Goal: Information Seeking & Learning: Learn about a topic

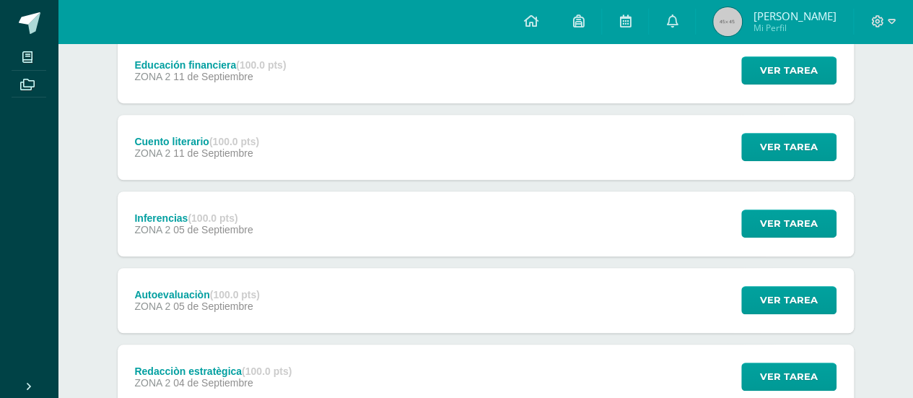
scroll to position [423, 0]
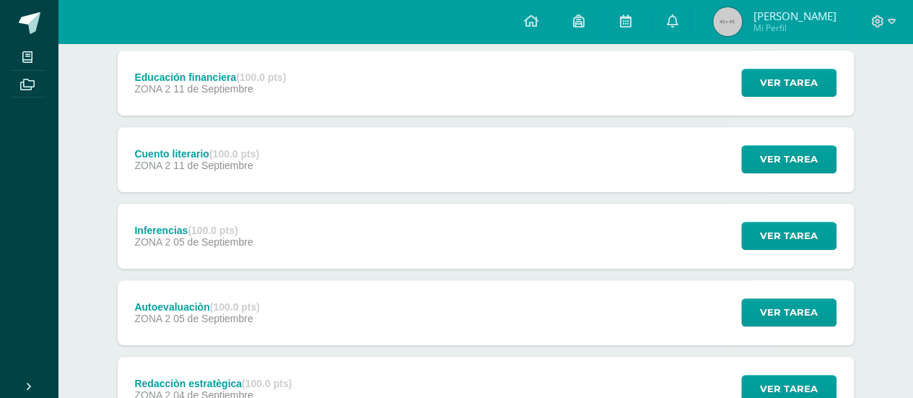
click at [445, 327] on div "Autoevaluaciòn (100.0 pts) ZONA 2 05 de Septiembre Ver tarea Autoevaluaciòn Red…" at bounding box center [486, 312] width 736 height 65
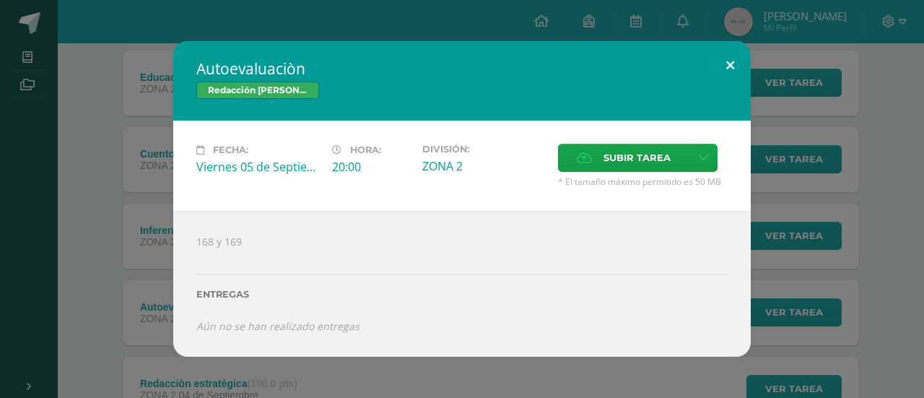
click at [726, 73] on button at bounding box center [730, 65] width 41 height 49
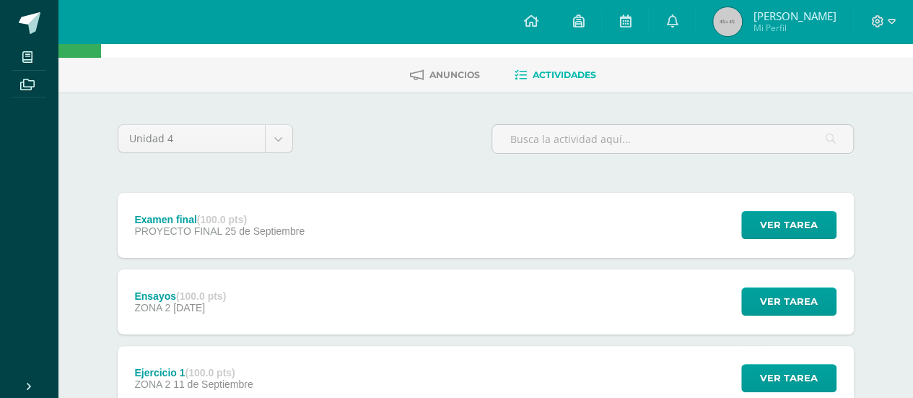
scroll to position [31, 0]
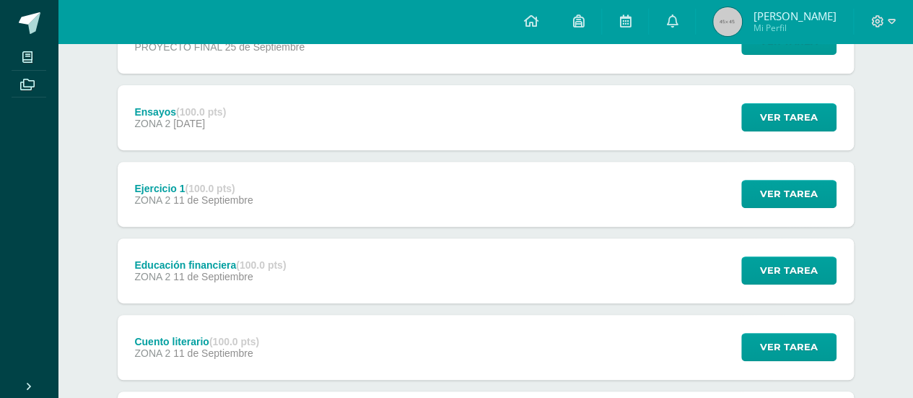
scroll to position [0, 0]
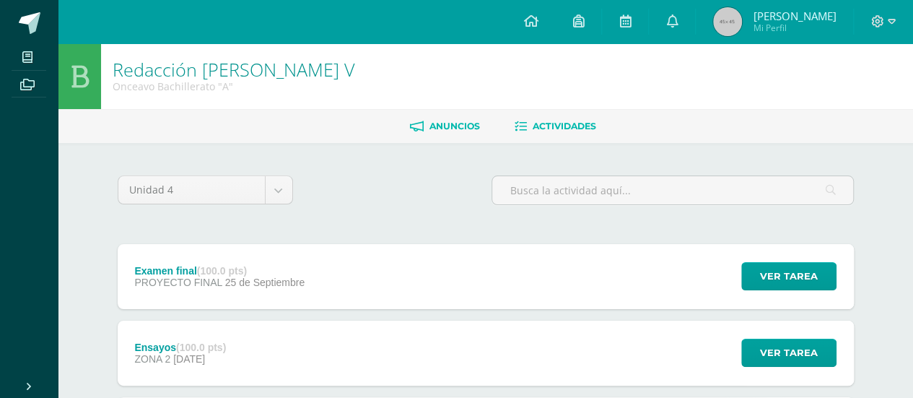
click at [458, 118] on link "Anuncios" at bounding box center [445, 126] width 70 height 23
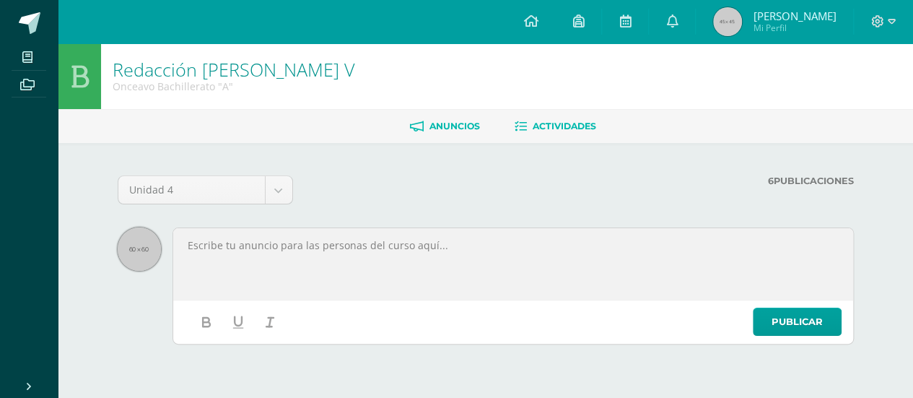
click at [556, 128] on span "Actividades" at bounding box center [565, 126] width 64 height 11
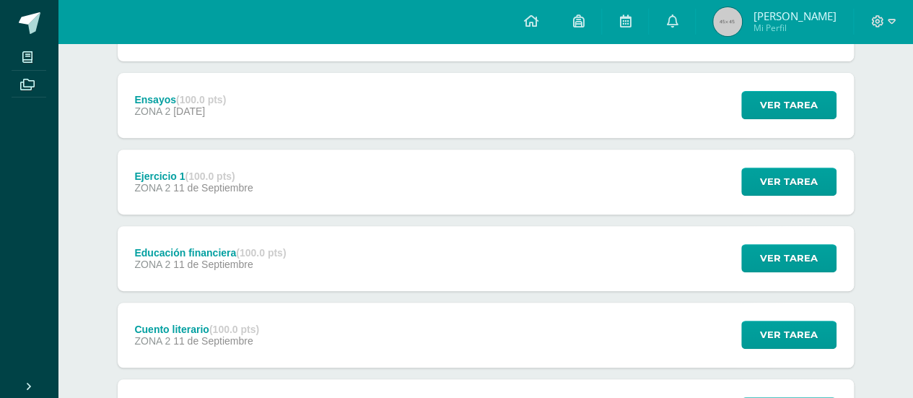
scroll to position [249, 0]
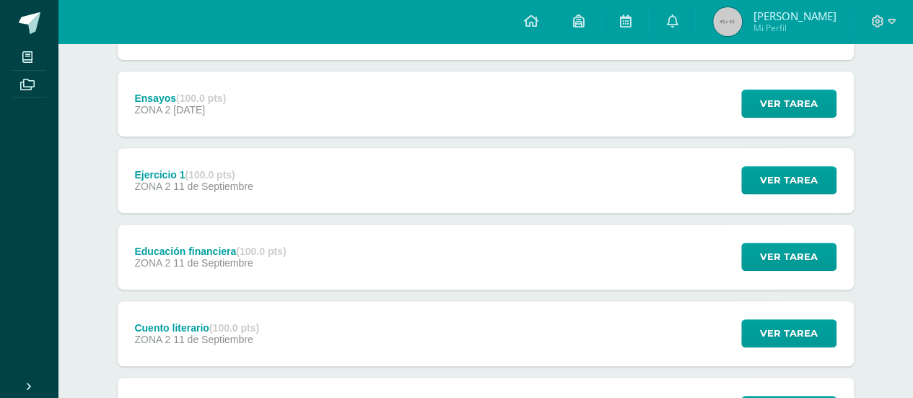
click at [549, 275] on div "Educación financiera (100.0 pts) ZONA 2 11 de Septiembre Ver tarea Educación fi…" at bounding box center [486, 257] width 736 height 65
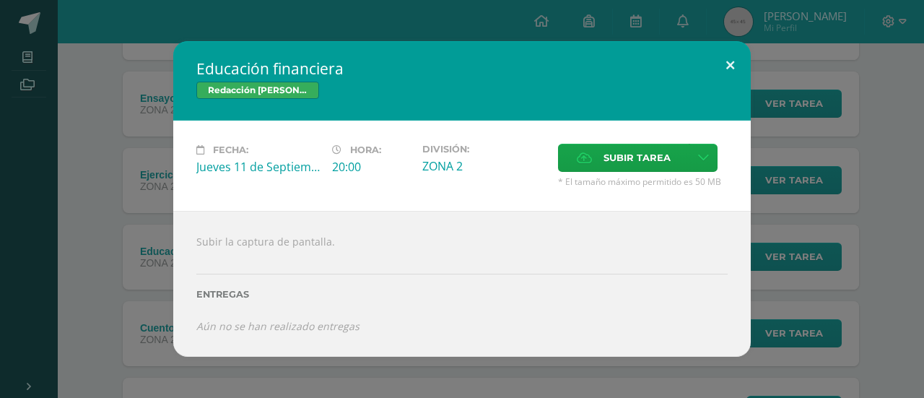
click at [721, 63] on button at bounding box center [730, 65] width 41 height 49
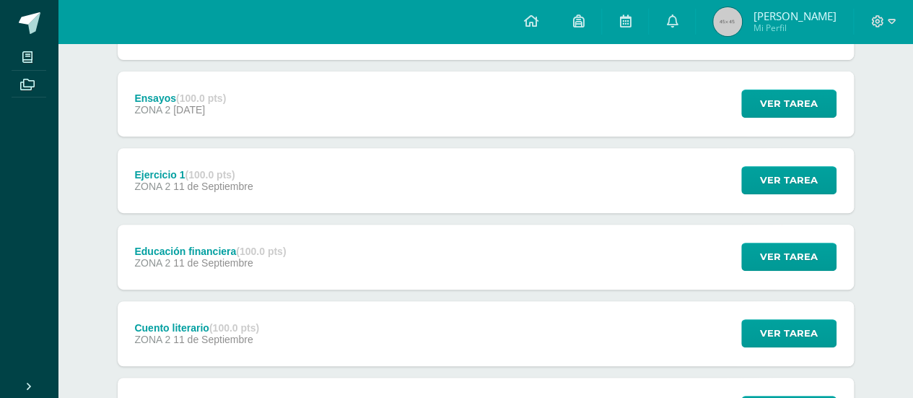
scroll to position [0, 0]
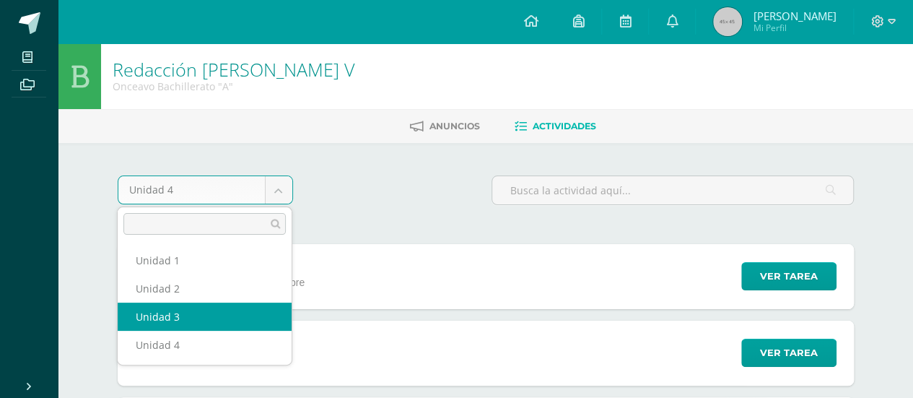
select select "Unidad 3"
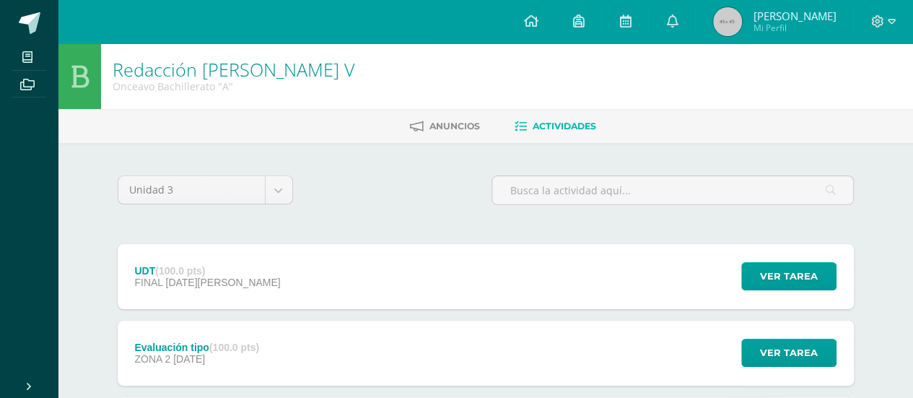
click at [449, 131] on span "Anuncios" at bounding box center [455, 126] width 51 height 11
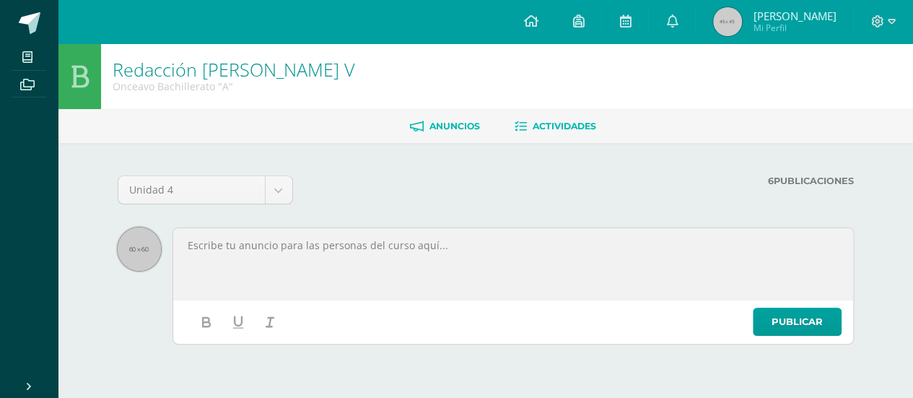
click at [549, 123] on span "Actividades" at bounding box center [565, 126] width 64 height 11
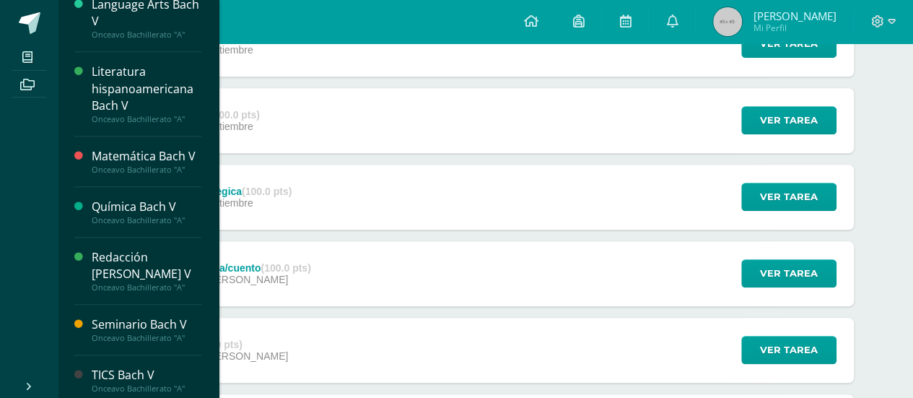
scroll to position [407, 0]
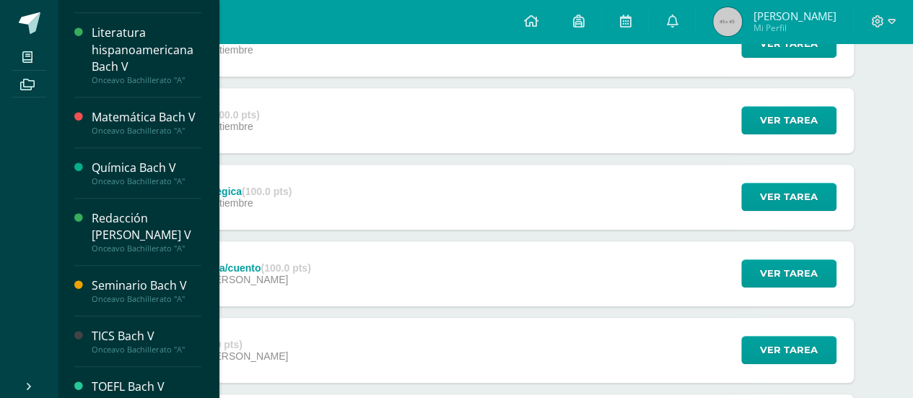
click at [162, 277] on div "Seminario Bach V" at bounding box center [147, 285] width 110 height 17
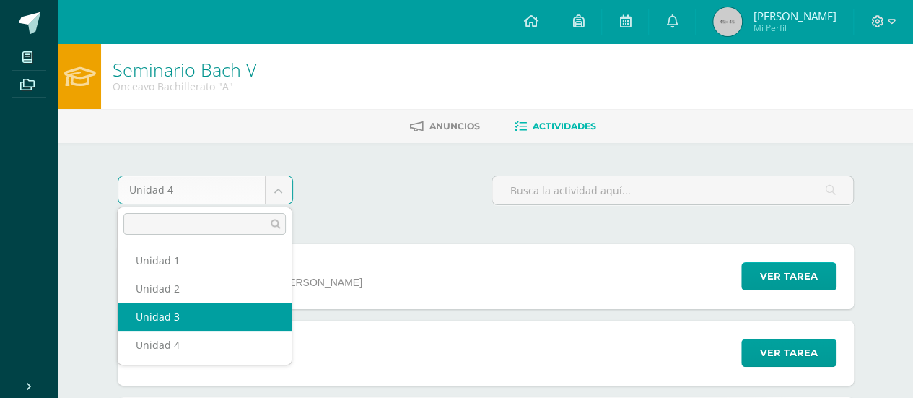
select select "Unidad 3"
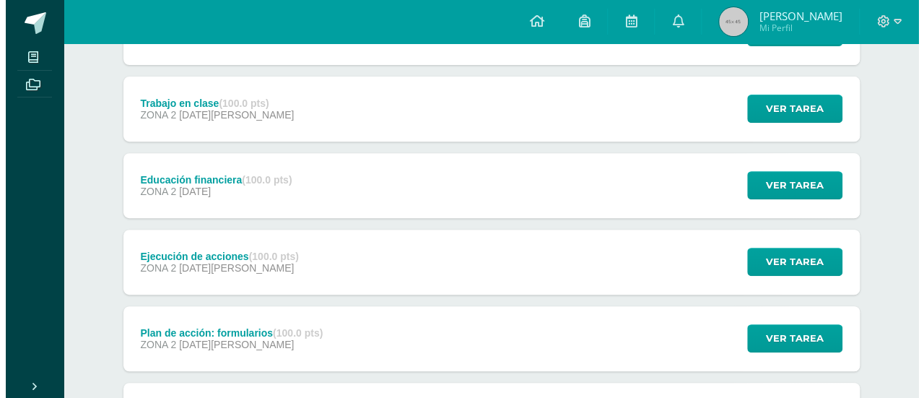
scroll to position [248, 0]
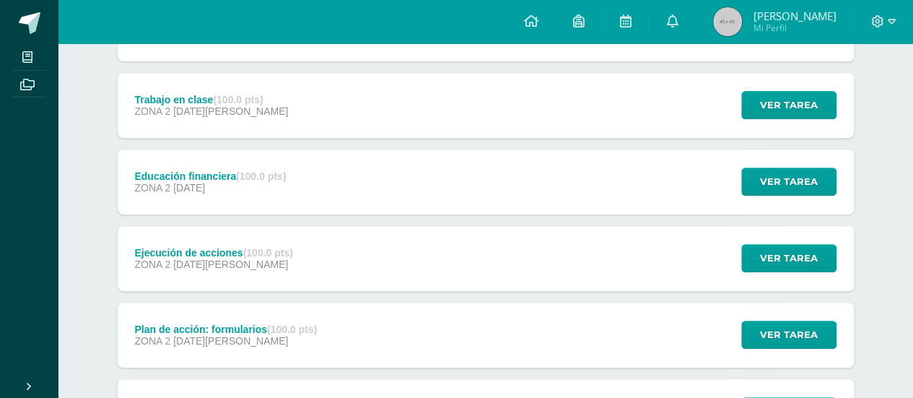
click at [578, 201] on div "Educación financiera (100.0 pts) ZONA 2 [DATE] Ver tarea Educación financiera S…" at bounding box center [486, 181] width 736 height 65
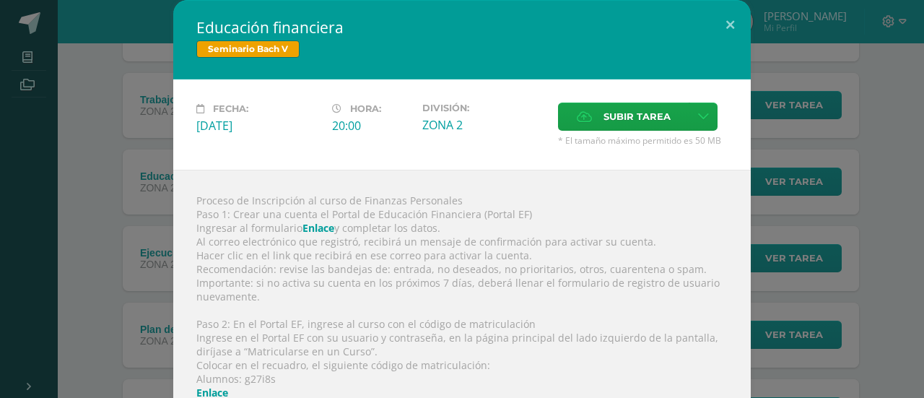
click at [309, 230] on link "Enlace" at bounding box center [319, 228] width 32 height 14
